Goal: Information Seeking & Learning: Compare options

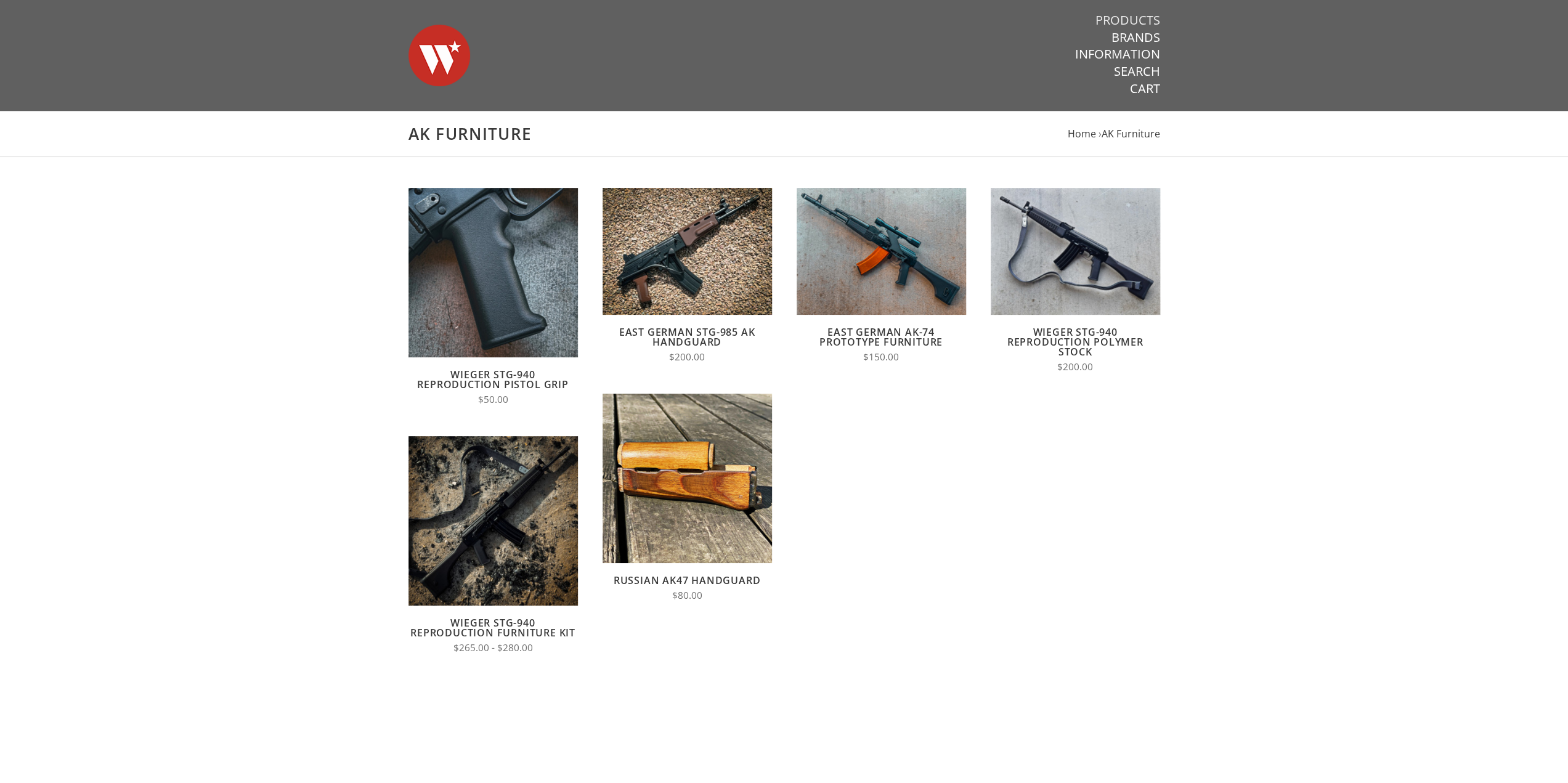
click at [1141, 15] on link "Products" at bounding box center [1127, 20] width 64 height 16
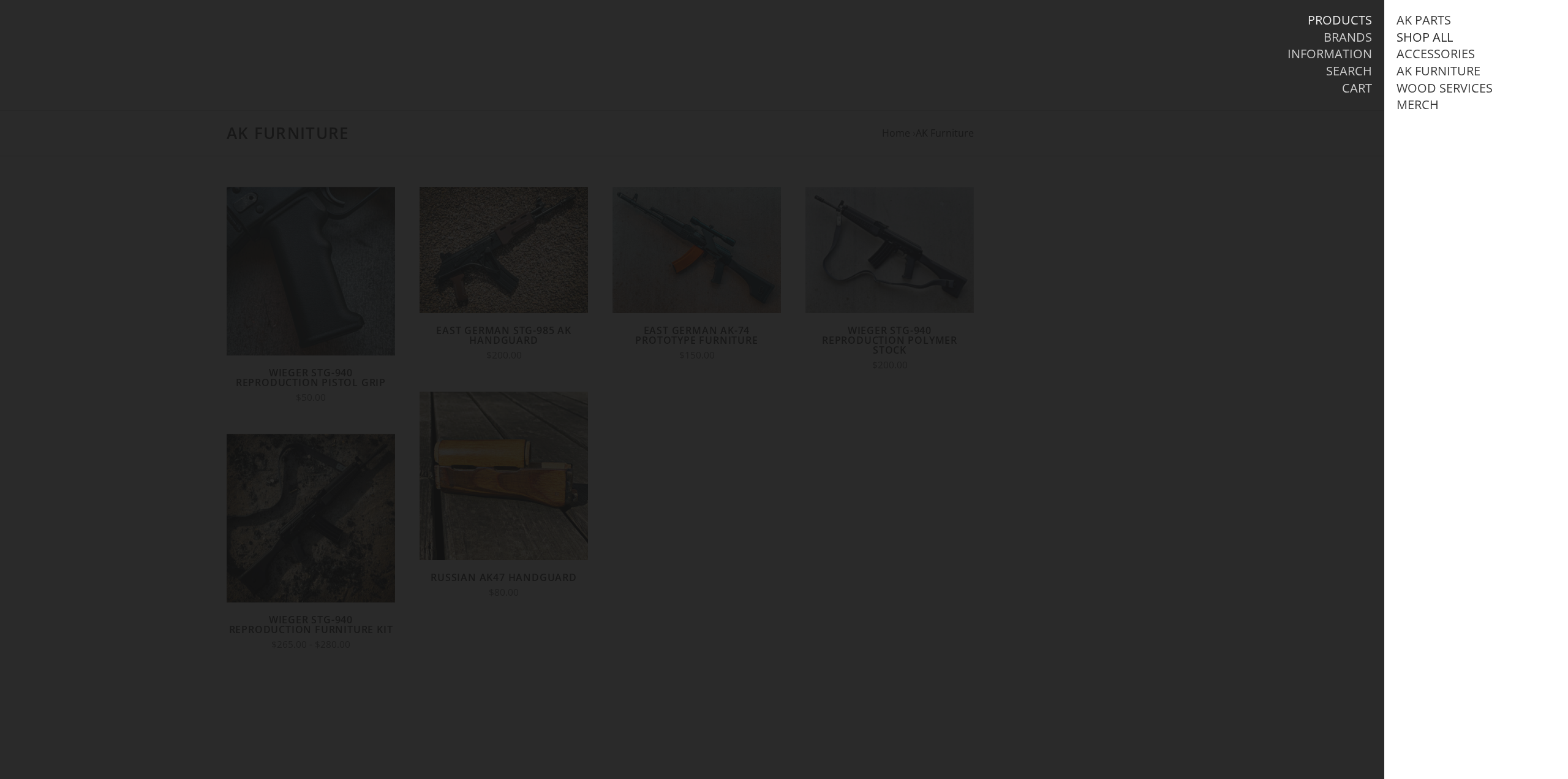
click at [1429, 30] on link "Shop All" at bounding box center [1425, 37] width 56 height 16
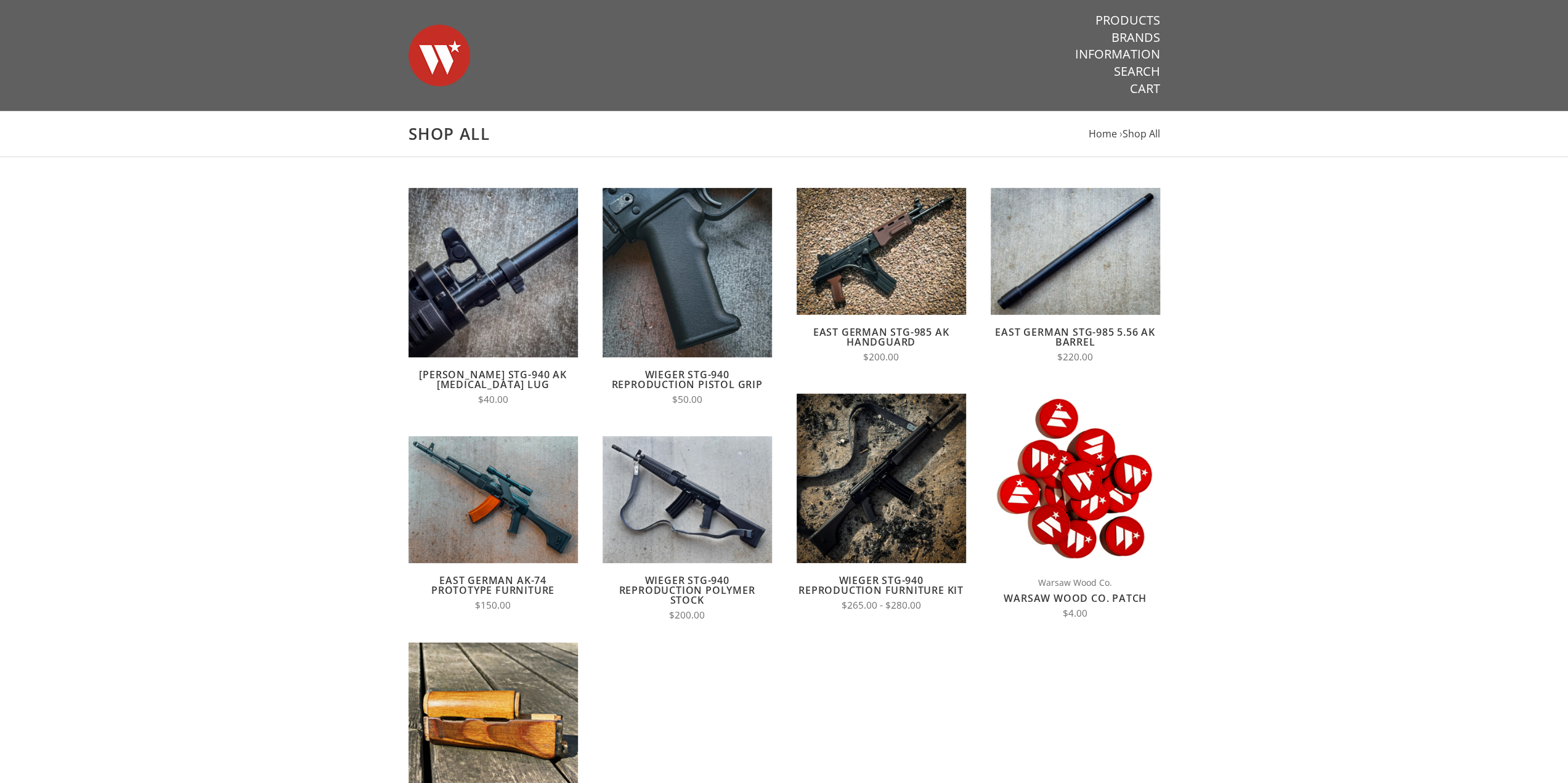
click at [1315, 327] on main "Shop All Home › Shop All Quick View Choose Options Compare Wieger STG-940 AK Ba…" at bounding box center [784, 564] width 1568 height 908
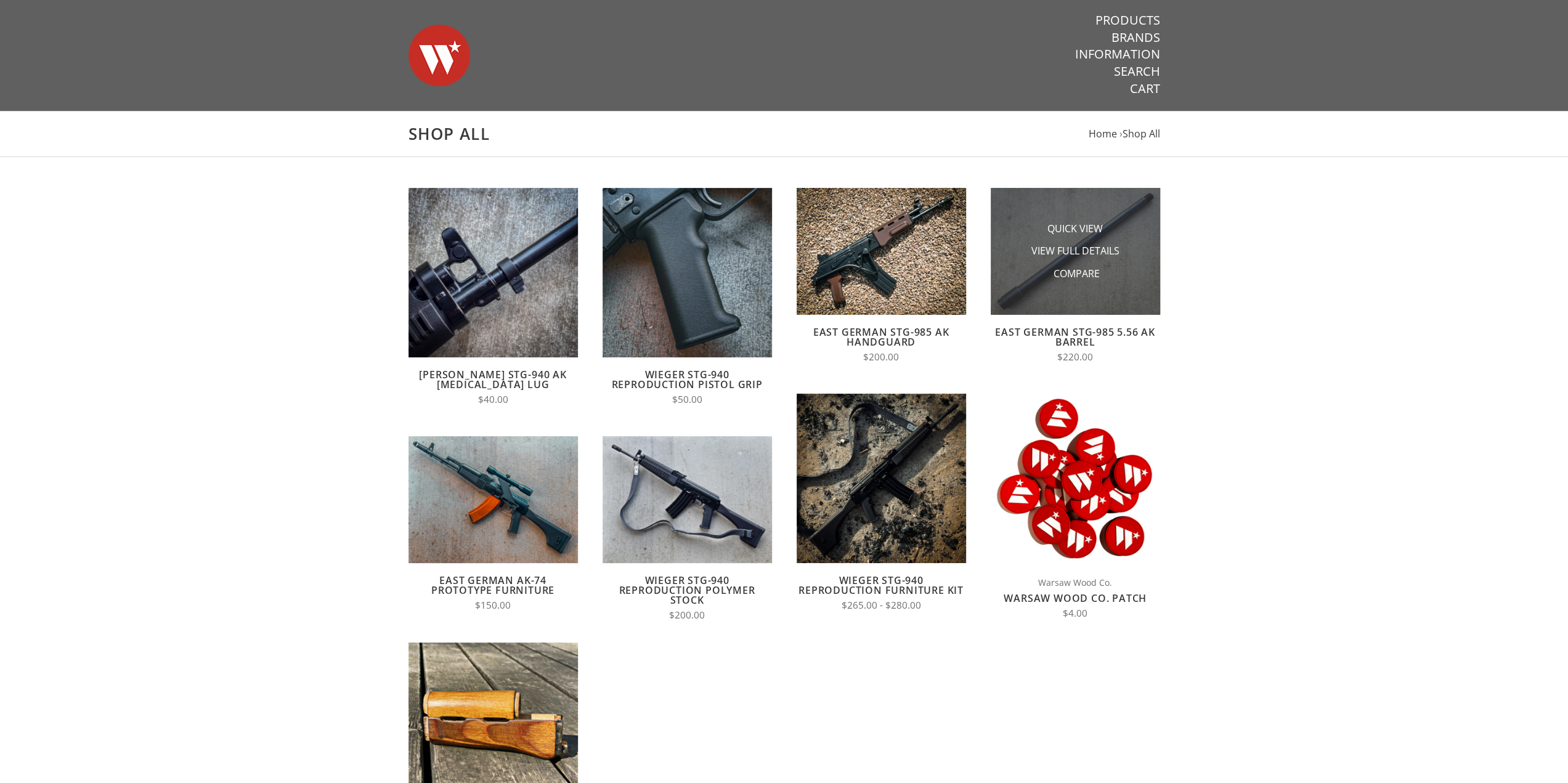
click at [1106, 278] on li "Compare" at bounding box center [1075, 274] width 123 height 23
click at [1081, 252] on span "View Full Details" at bounding box center [1076, 252] width 88 height 15
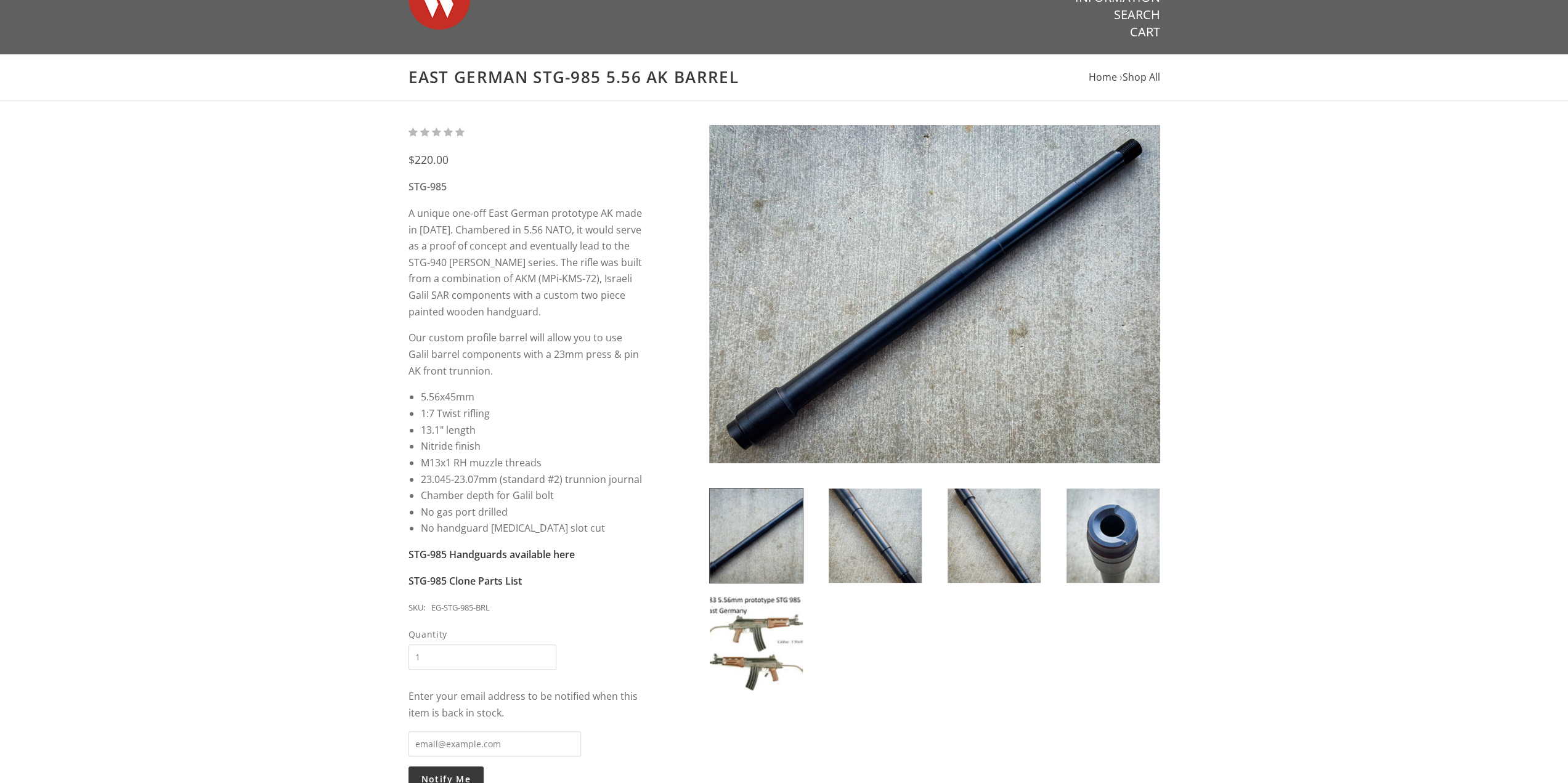
scroll to position [123, 0]
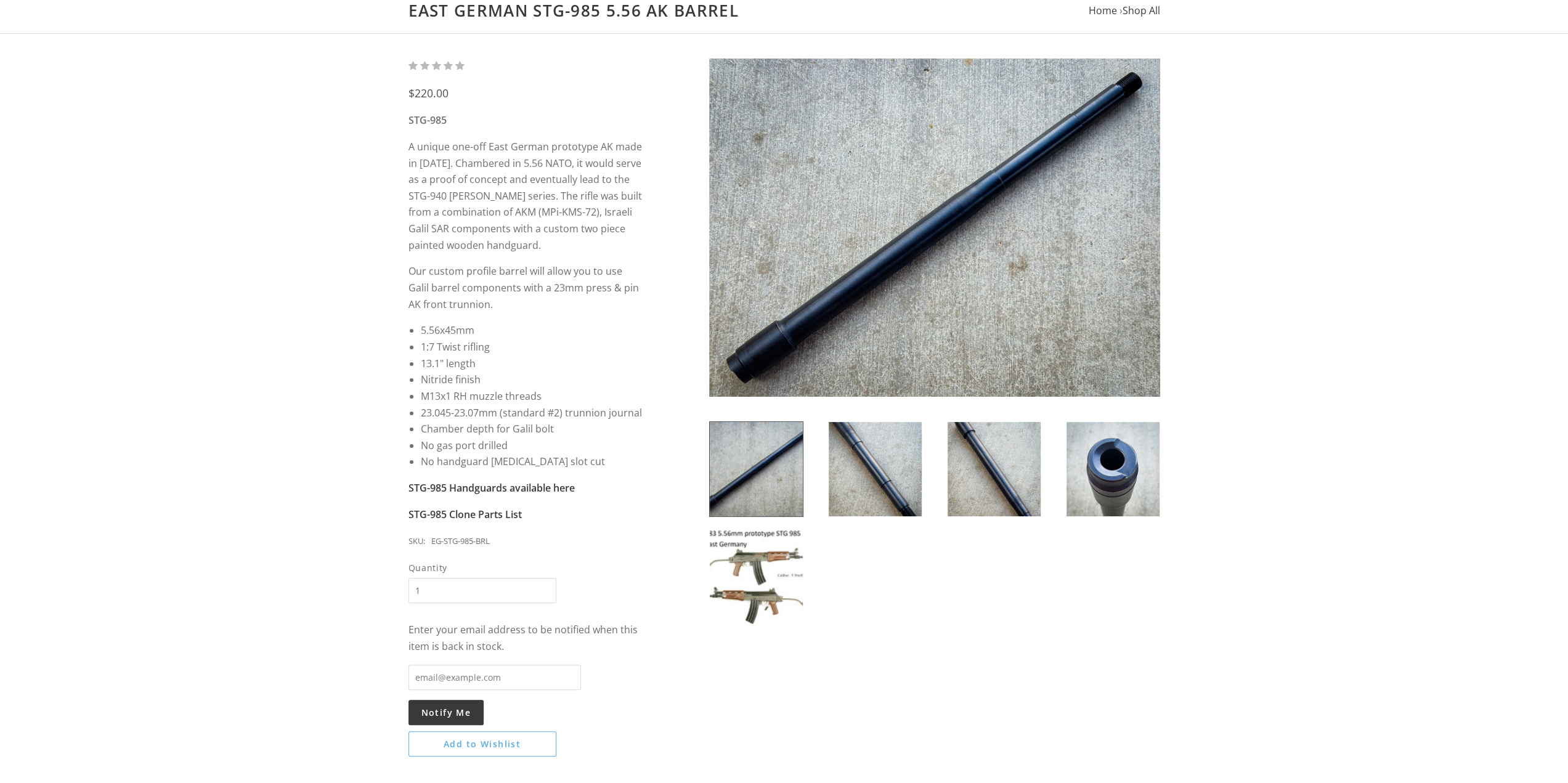
click at [737, 594] on img at bounding box center [756, 576] width 93 height 94
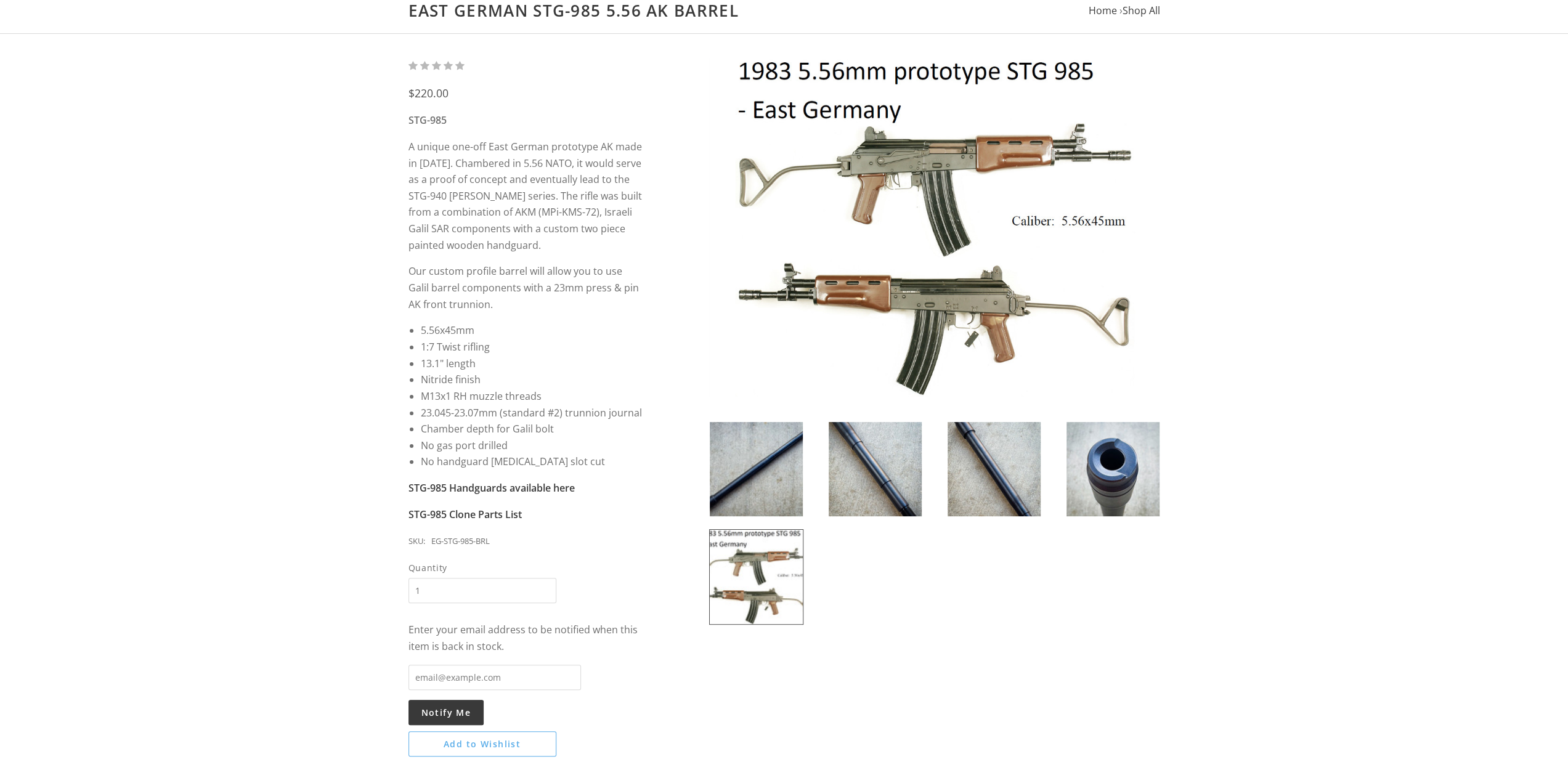
click at [776, 452] on img at bounding box center [756, 469] width 93 height 94
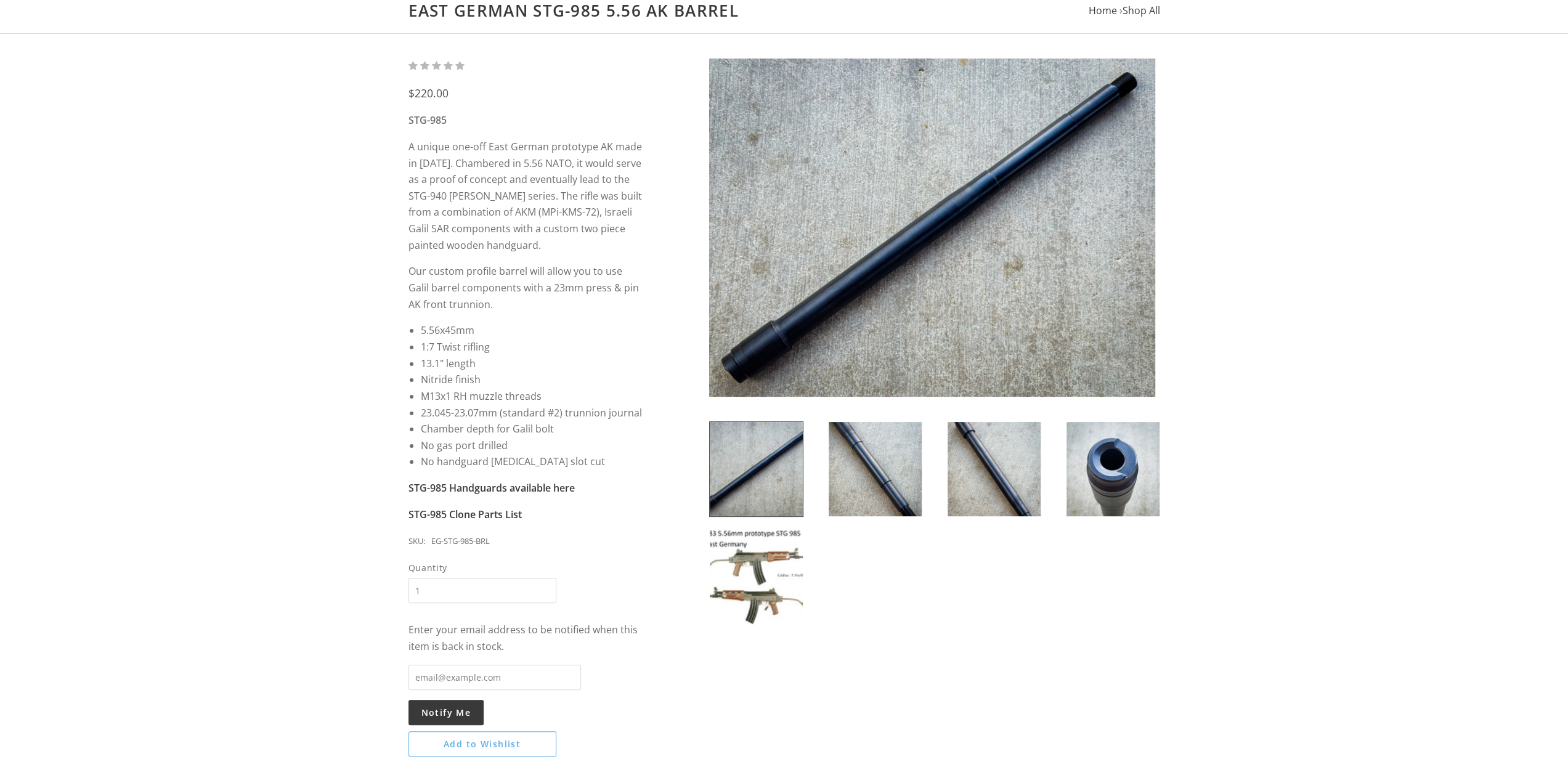
click at [878, 458] on img at bounding box center [875, 469] width 93 height 94
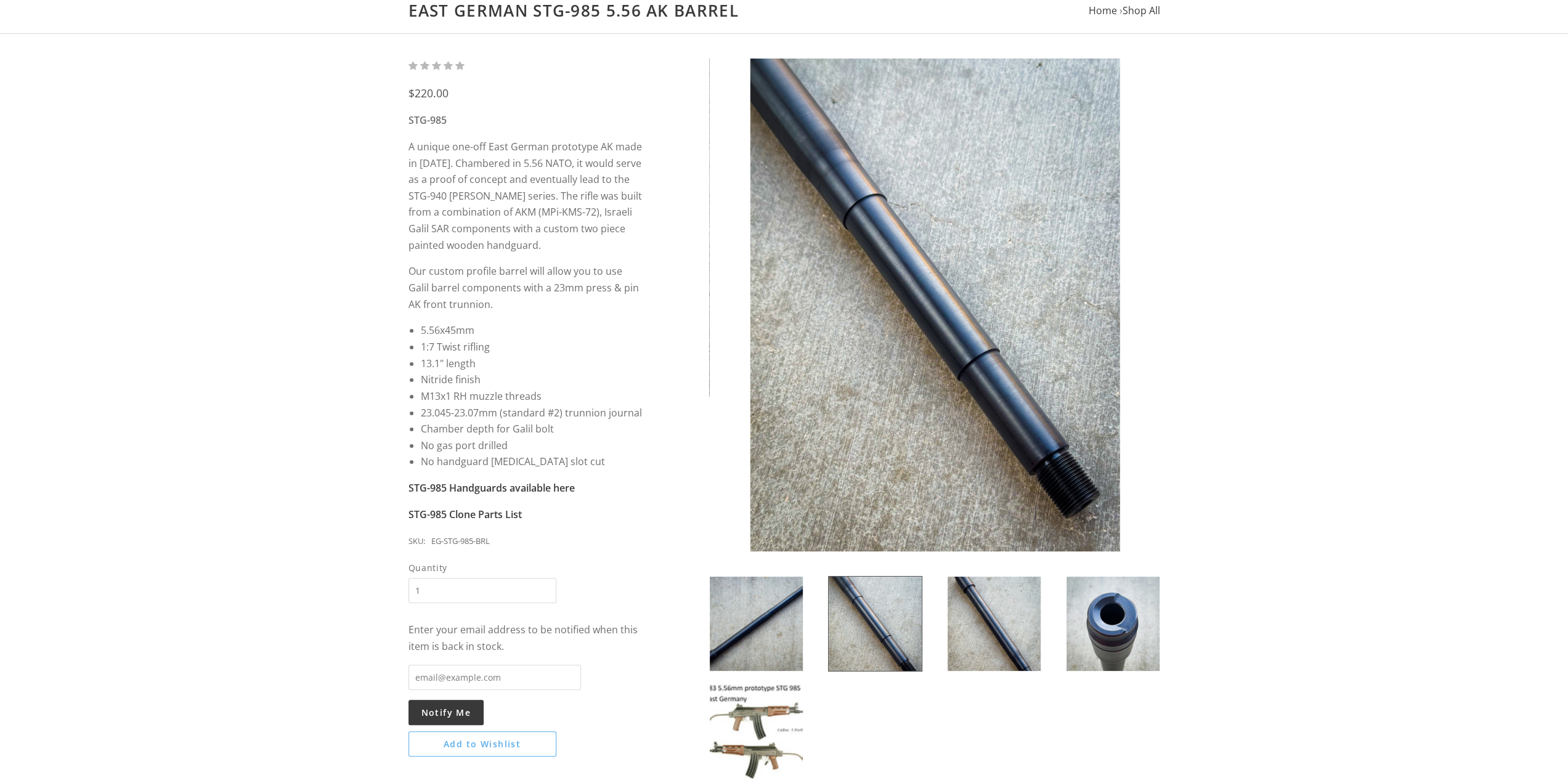
click at [1005, 616] on img at bounding box center [994, 623] width 93 height 94
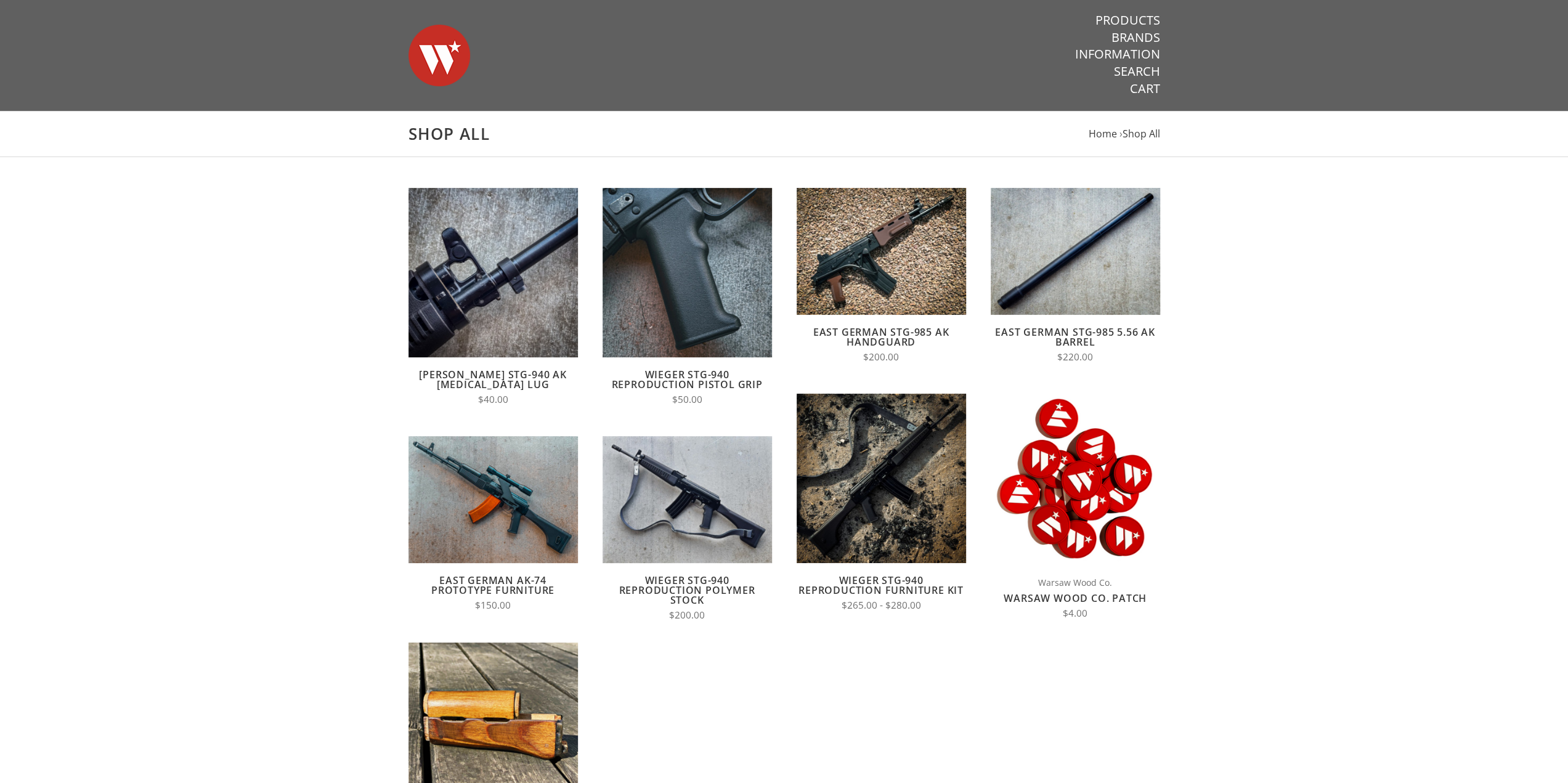
click at [472, 368] on link "[PERSON_NAME] STG-940 AK [MEDICAL_DATA] Lug" at bounding box center [492, 380] width 147 height 24
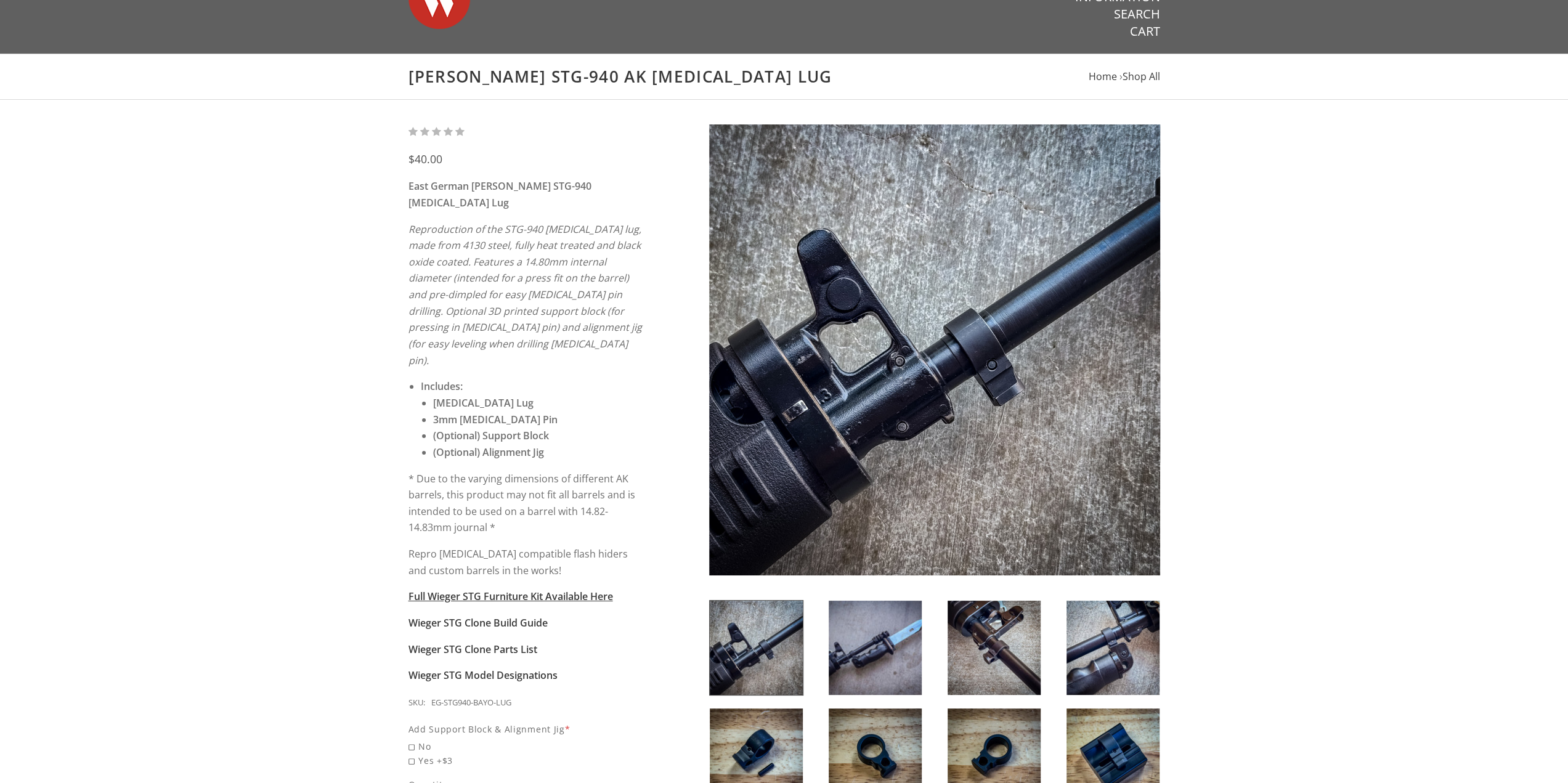
scroll to position [123, 0]
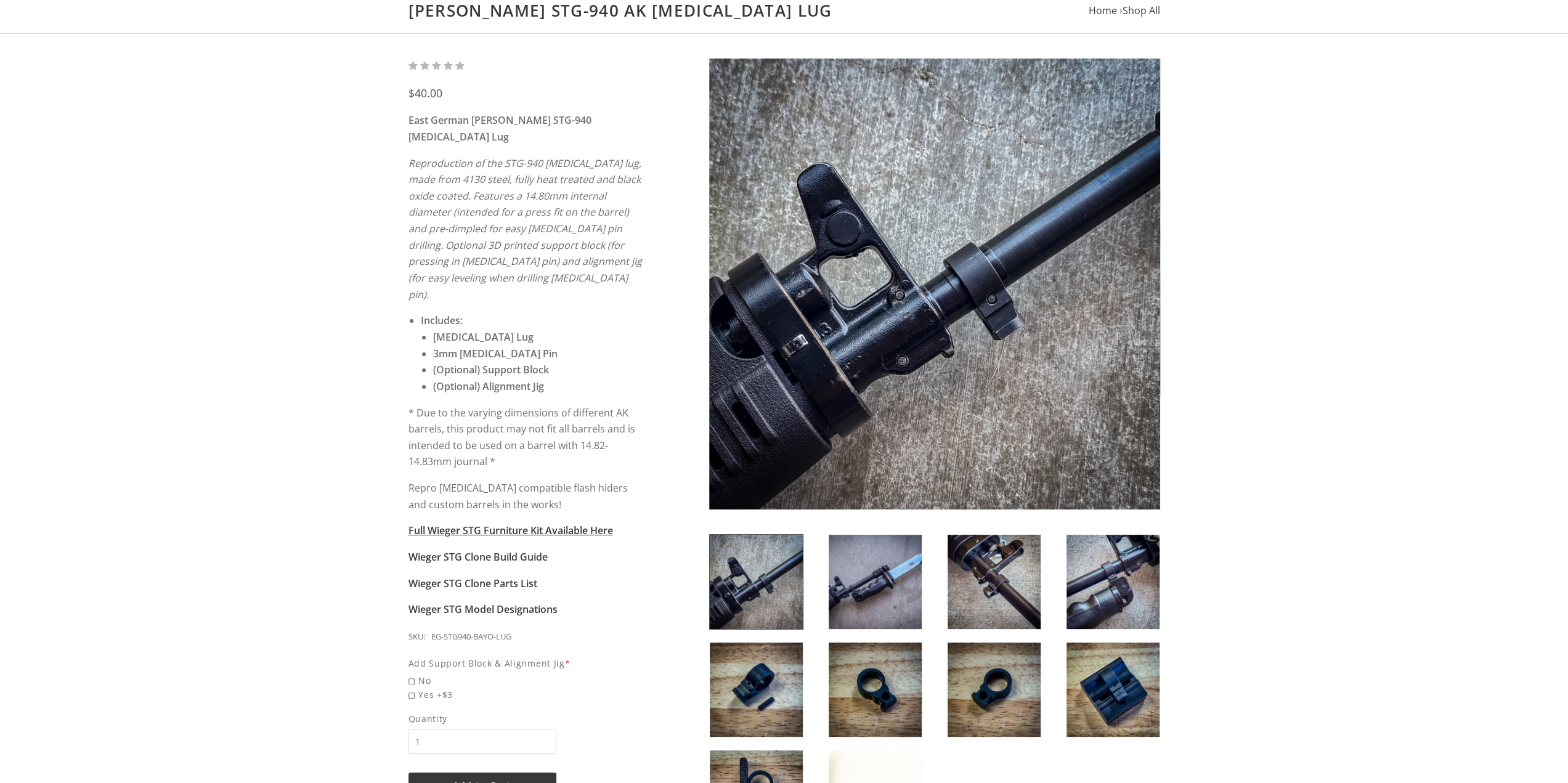
click at [869, 580] on img at bounding box center [875, 581] width 93 height 94
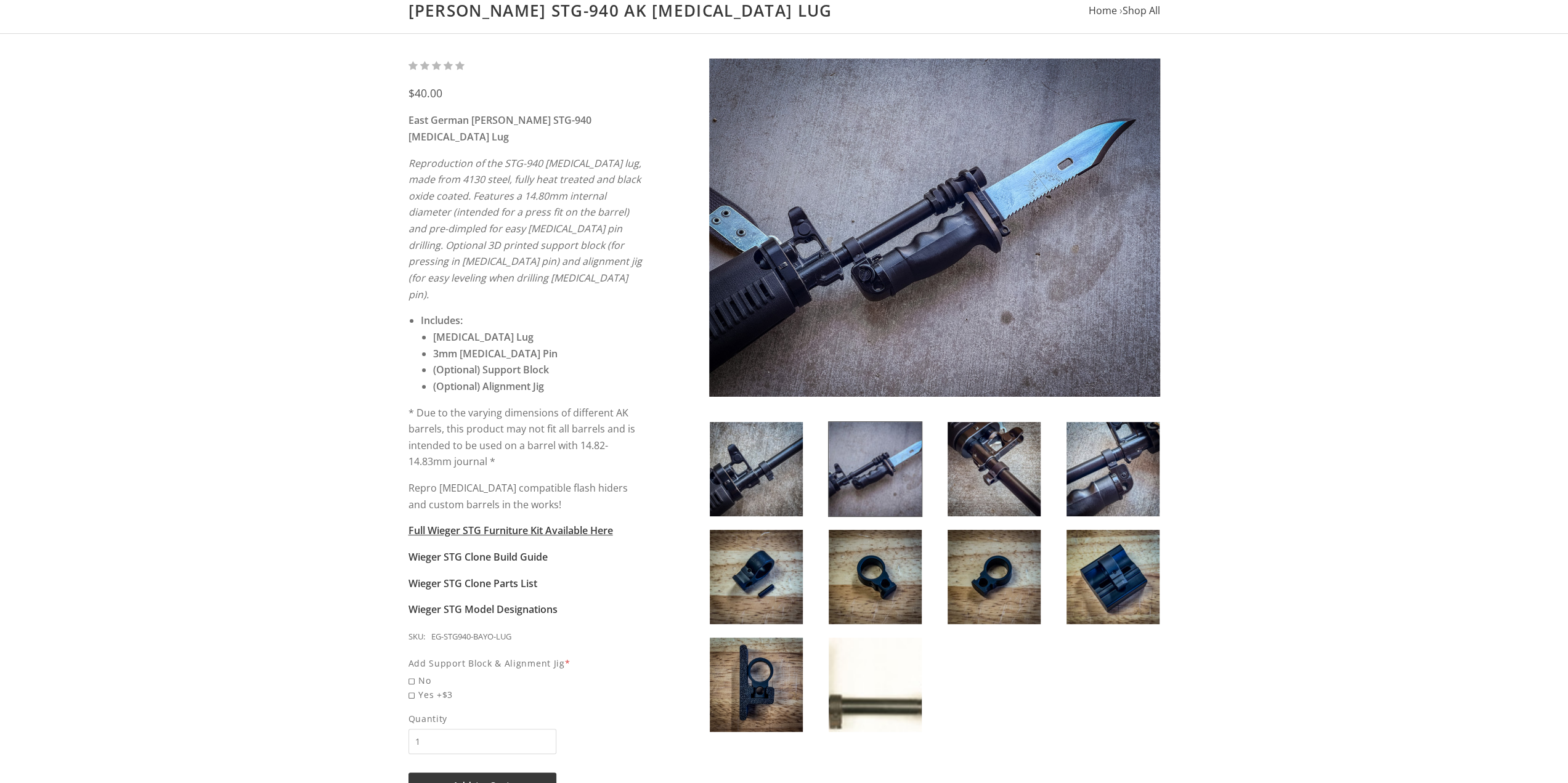
click at [772, 465] on img at bounding box center [756, 469] width 93 height 94
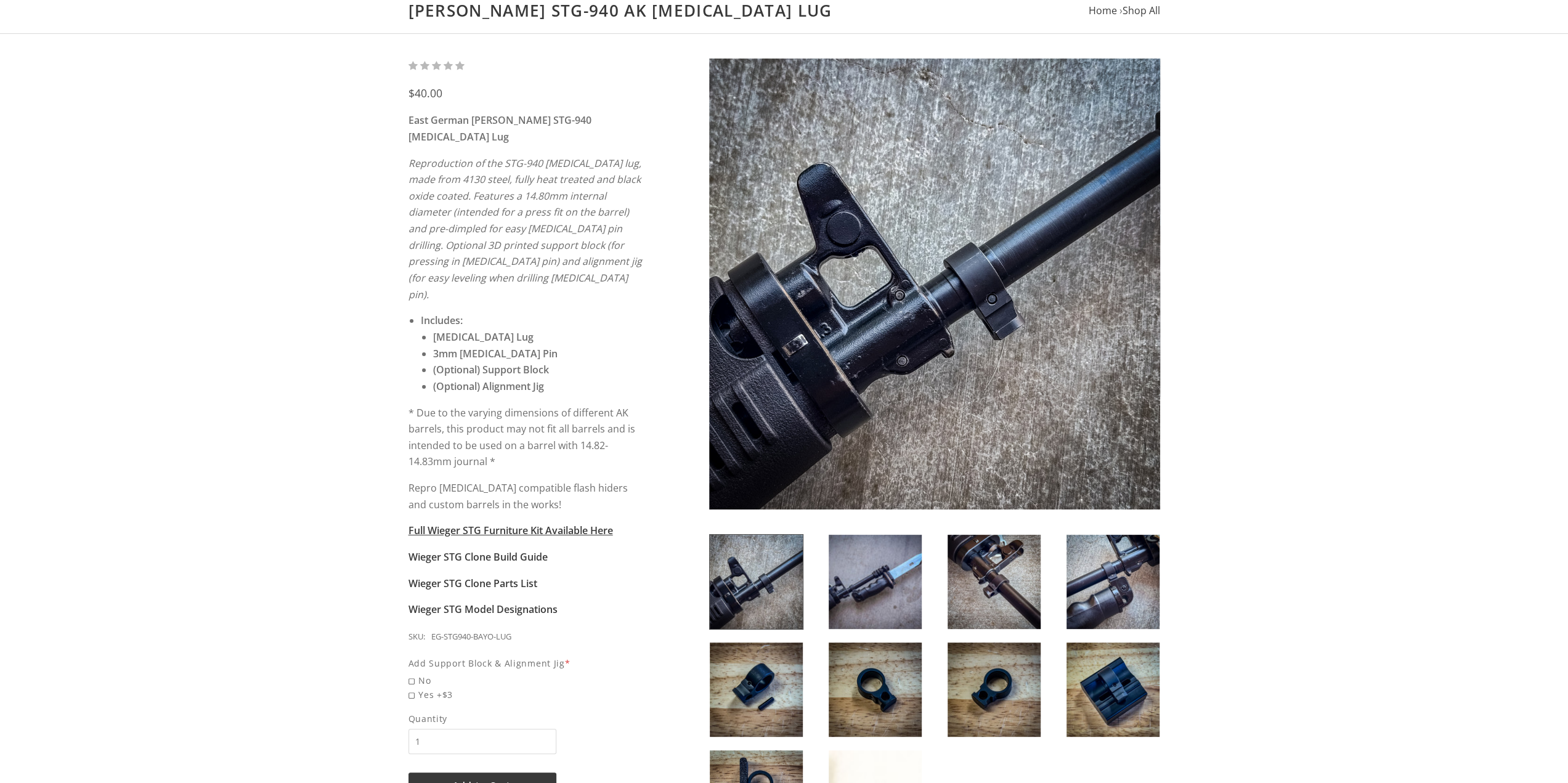
click at [1120, 678] on img at bounding box center [1113, 689] width 93 height 94
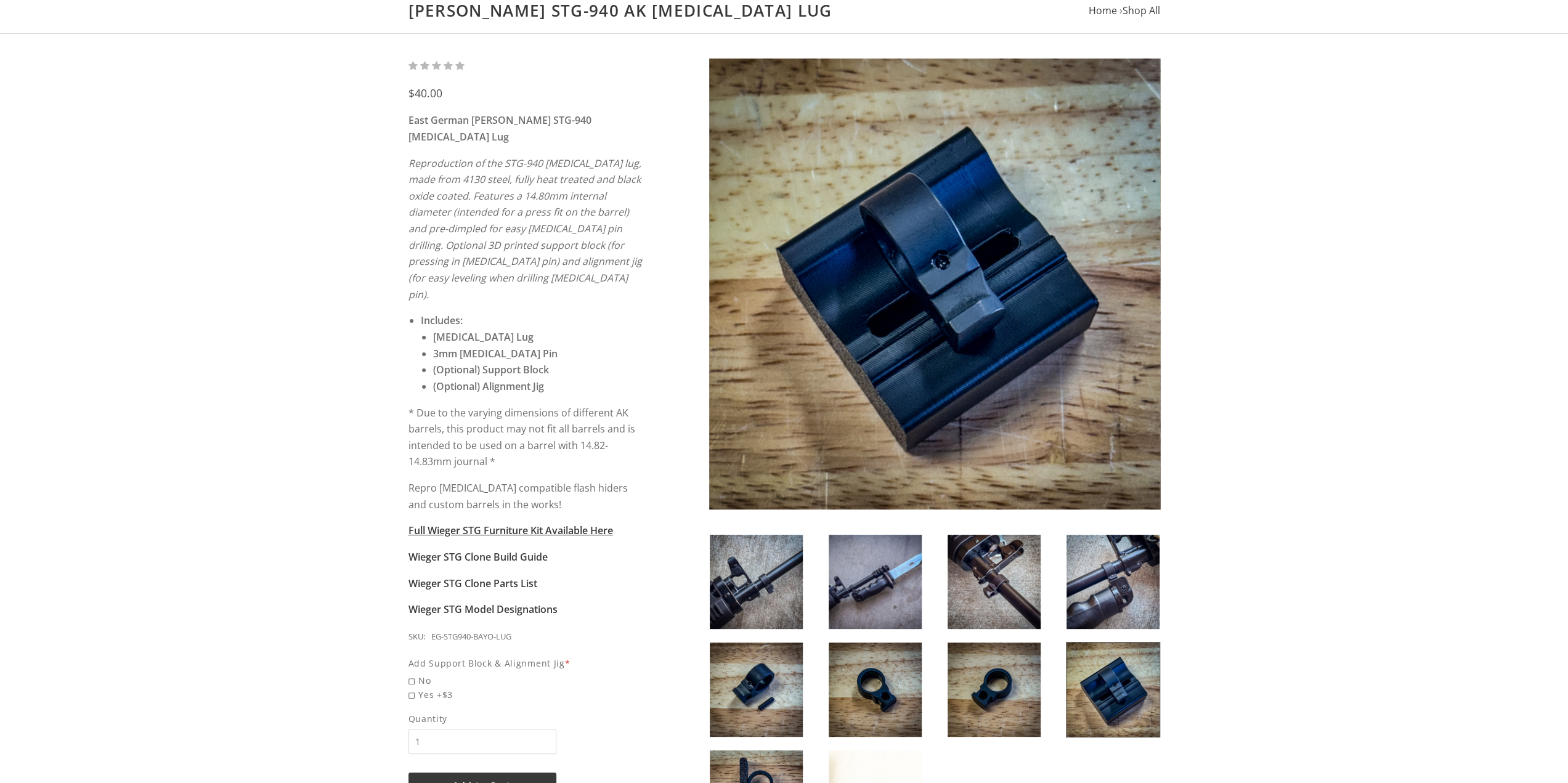
click at [1014, 675] on img at bounding box center [994, 689] width 93 height 94
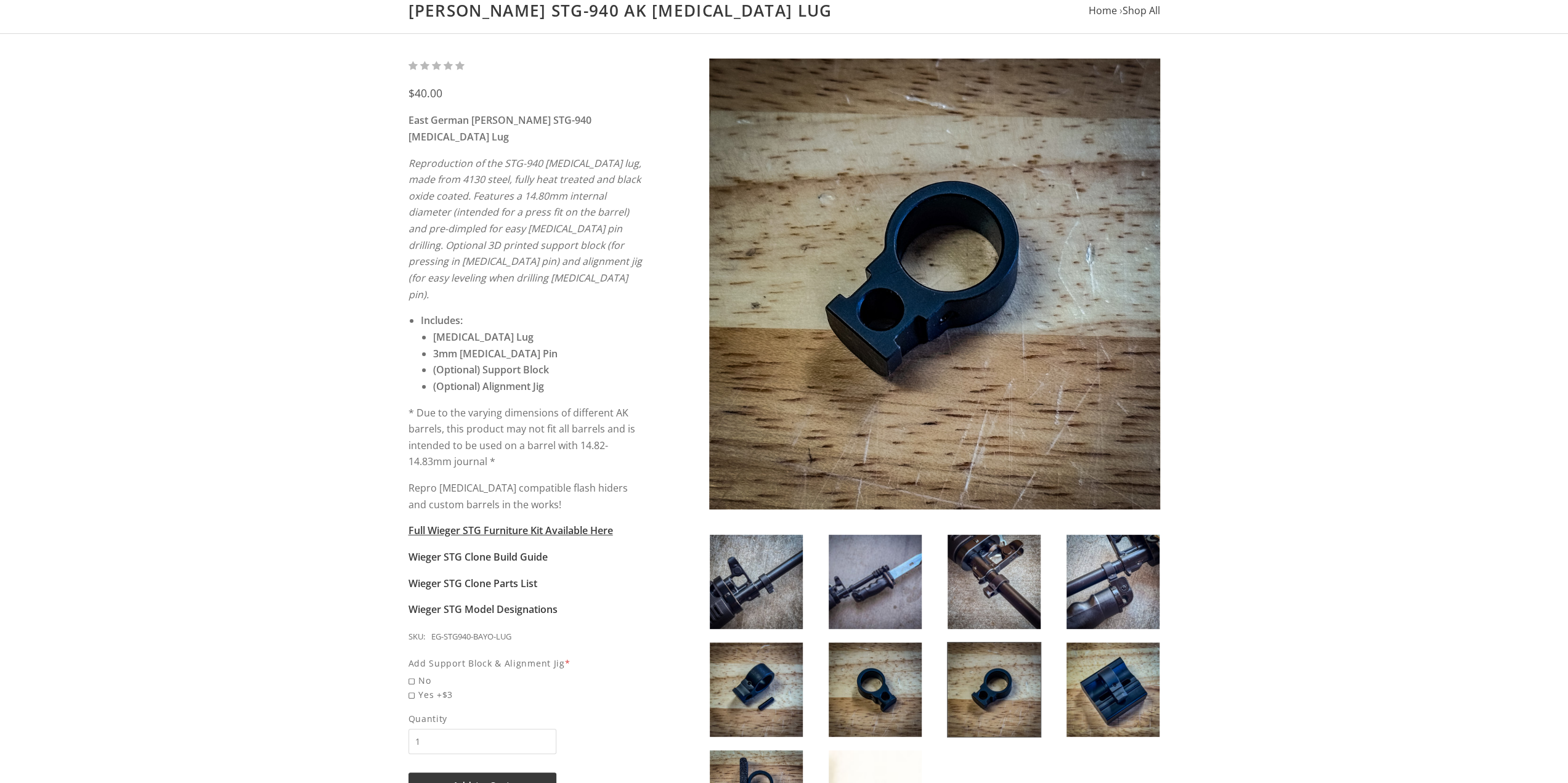
click at [897, 652] on img at bounding box center [875, 689] width 93 height 94
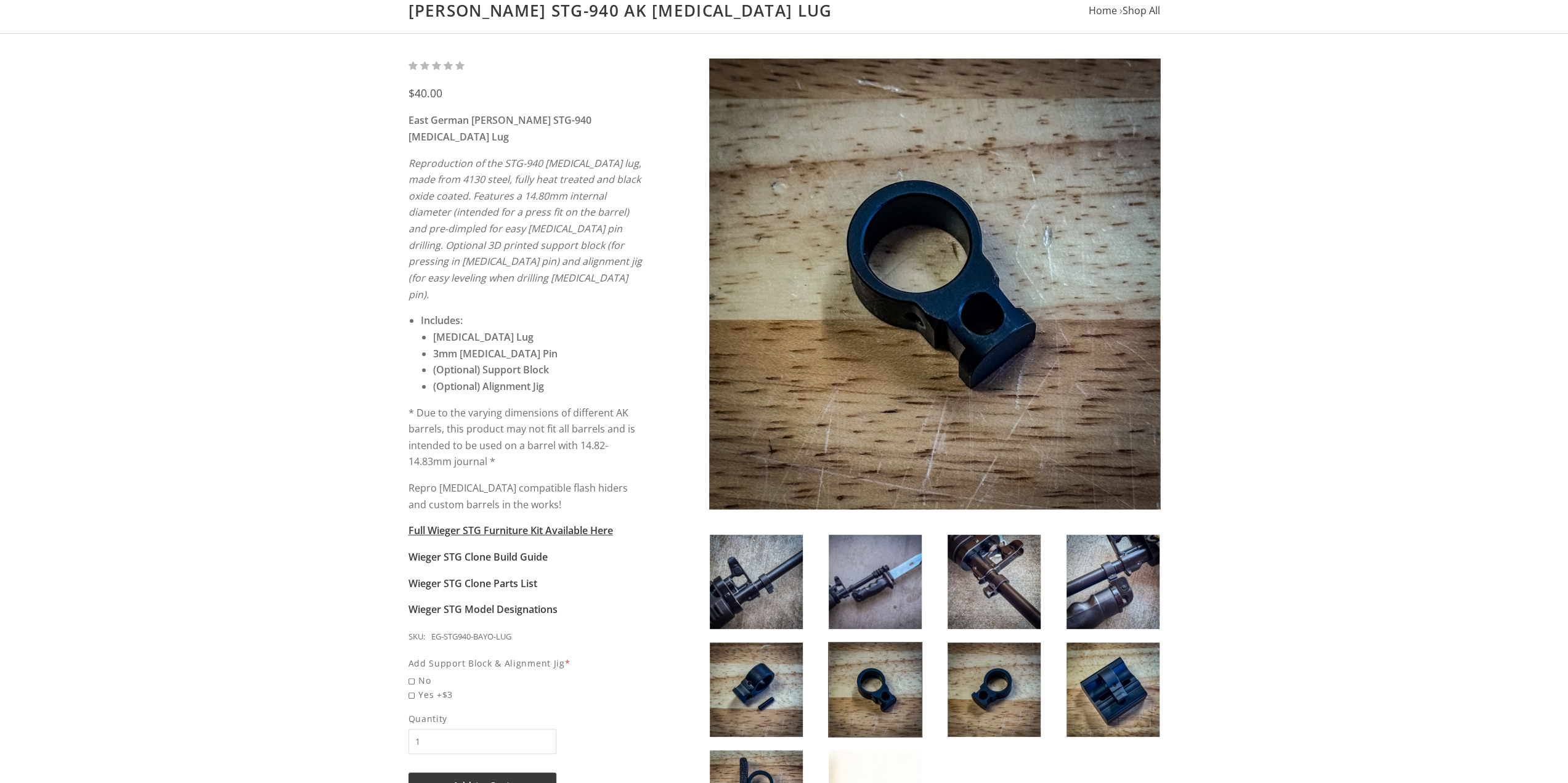
click at [893, 599] on img at bounding box center [875, 581] width 93 height 94
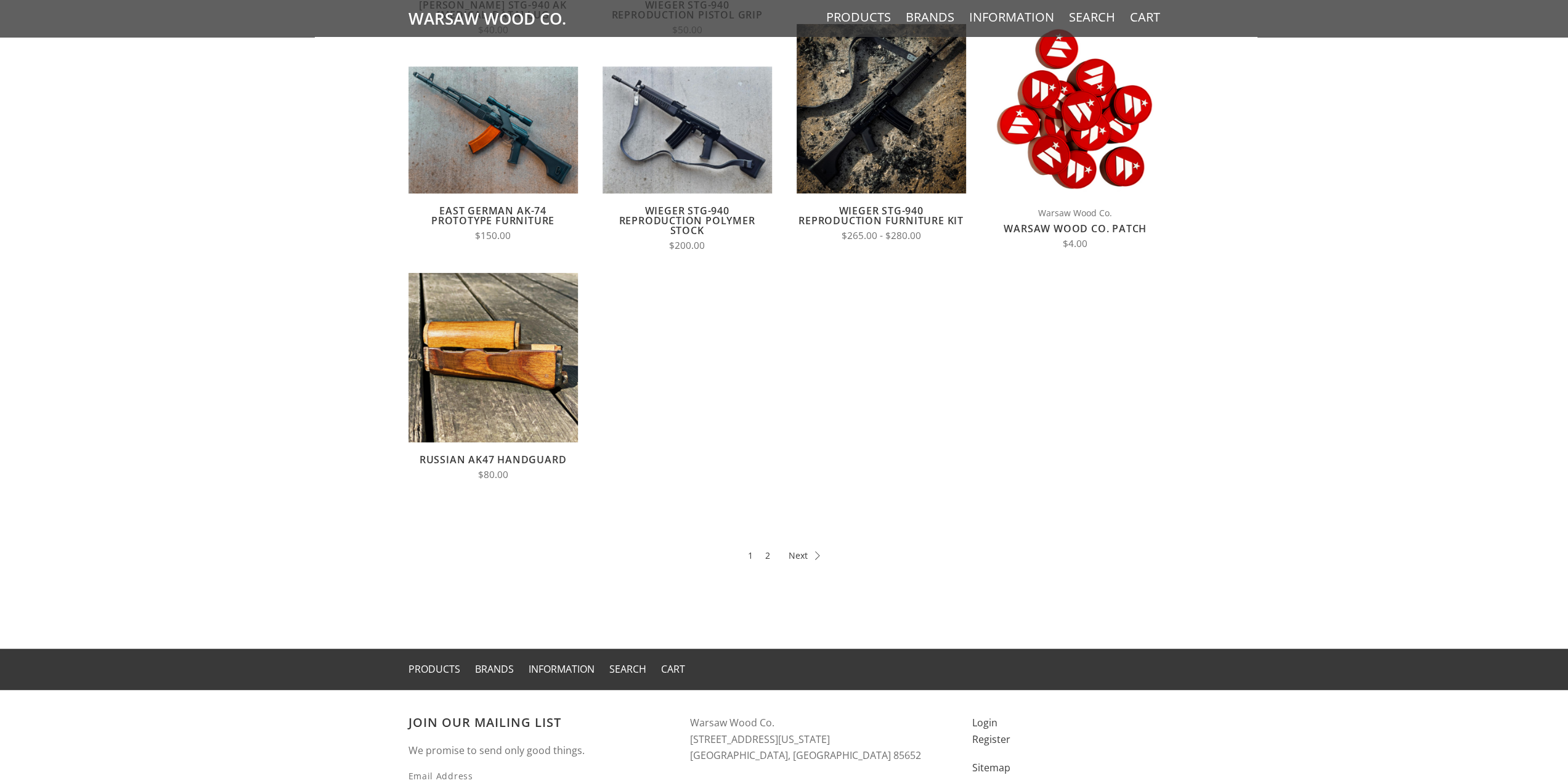
scroll to position [308, 0]
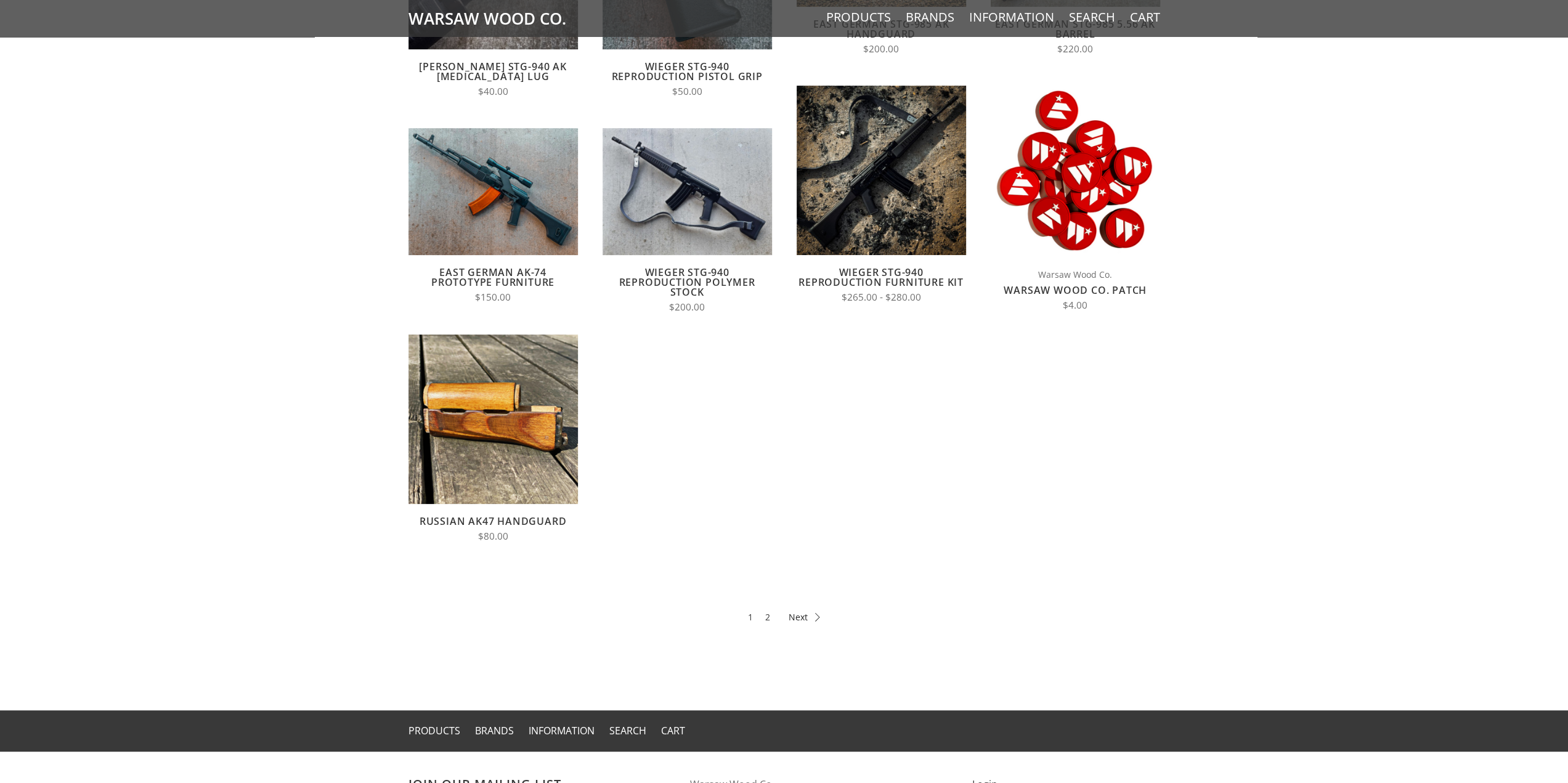
click at [809, 610] on link "Next" at bounding box center [803, 616] width 31 height 14
